Goal: Task Accomplishment & Management: Use online tool/utility

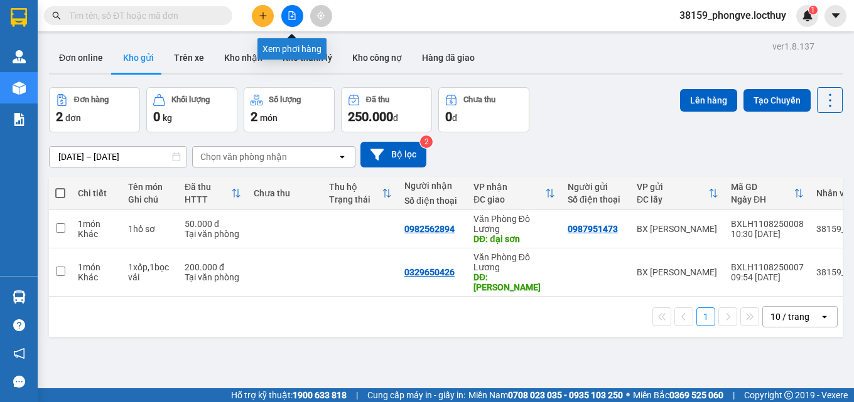
click at [292, 16] on icon "file-add" at bounding box center [292, 15] width 7 height 9
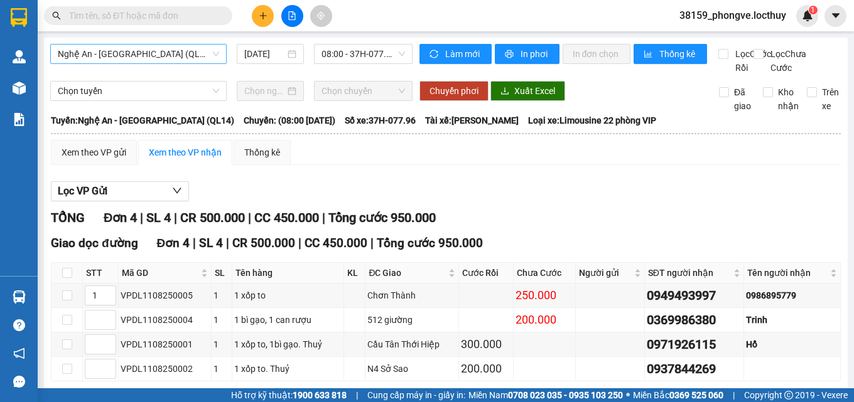
click at [190, 51] on span "Nghệ An - [GEOGRAPHIC_DATA] (QL14)" at bounding box center [138, 54] width 161 height 19
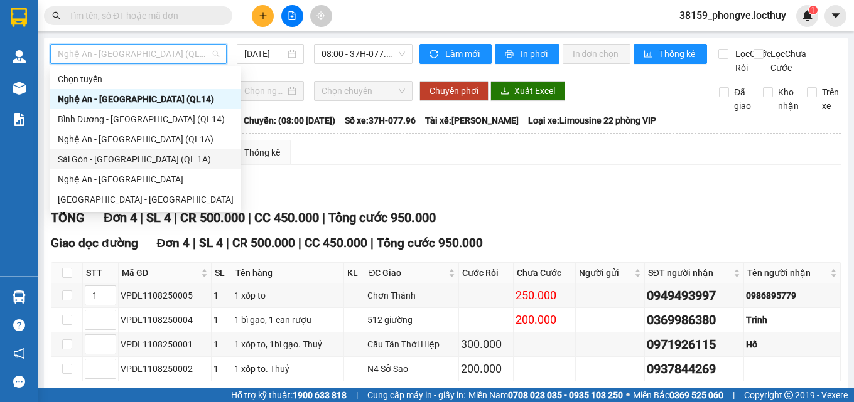
click at [127, 161] on div "Sài Gòn - [GEOGRAPHIC_DATA] (QL 1A)" at bounding box center [146, 160] width 176 height 14
type input "[DATE]"
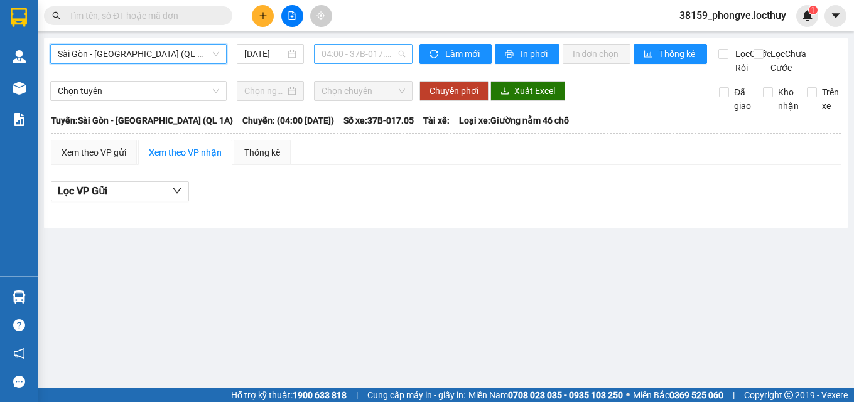
click at [377, 53] on span "04:00 - 37B-017.05 - ([GEOGRAPHIC_DATA])" at bounding box center [363, 54] width 84 height 19
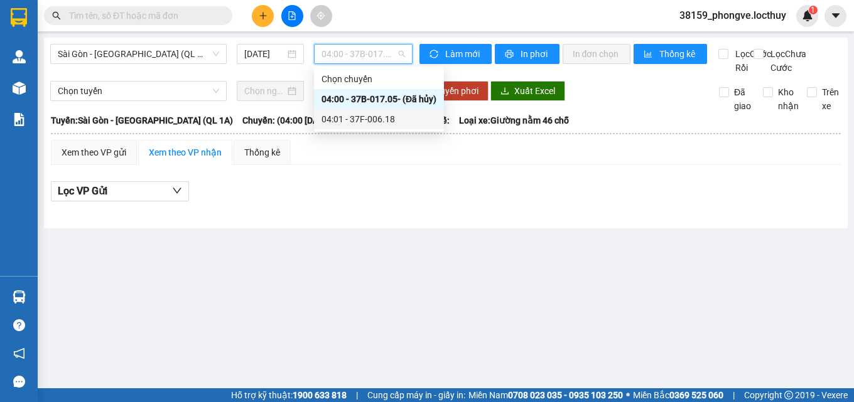
click at [367, 116] on div "04:01 - 37F-006.18" at bounding box center [378, 119] width 115 height 14
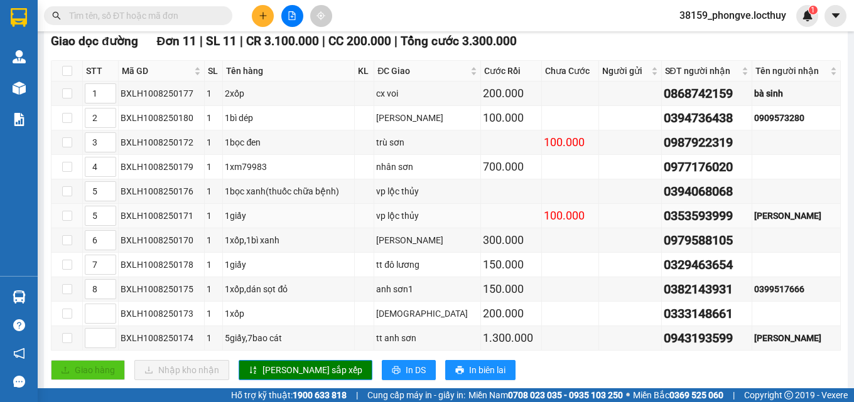
scroll to position [180, 0]
